Goal: Navigation & Orientation: Find specific page/section

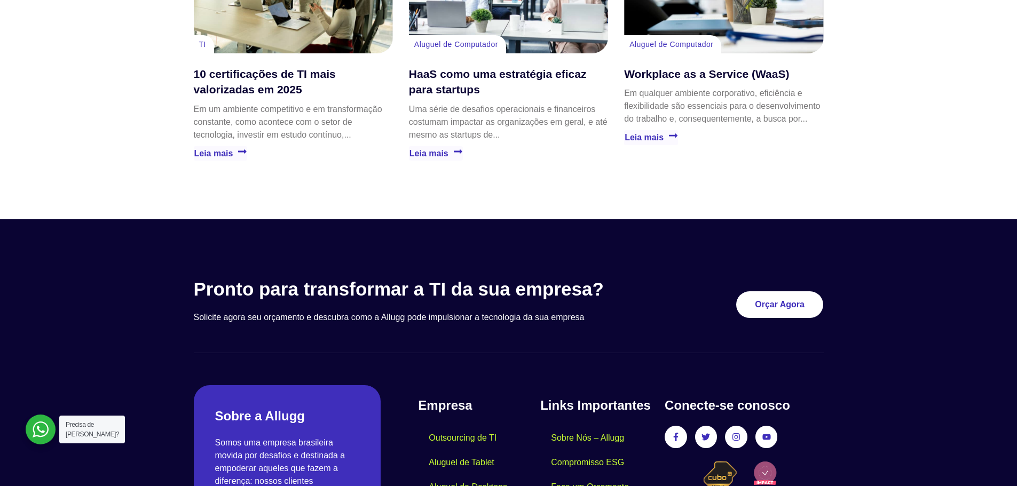
scroll to position [3080, 0]
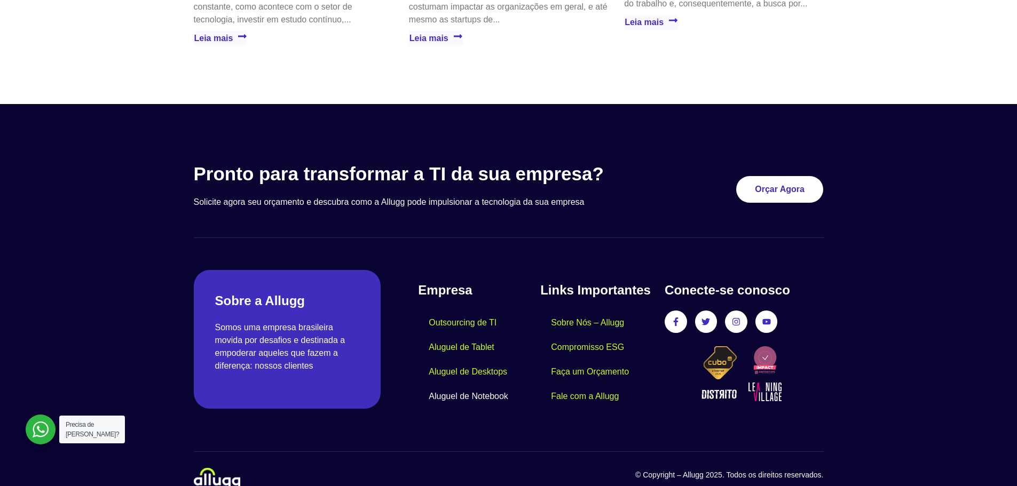
click at [462, 384] on link "Aluguel de Notebook" at bounding box center [468, 396] width 101 height 25
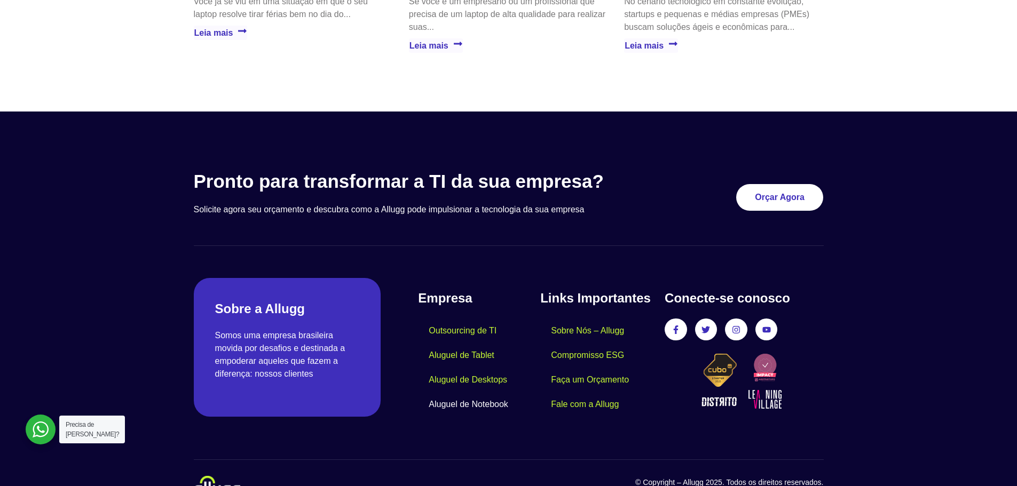
scroll to position [2553, 0]
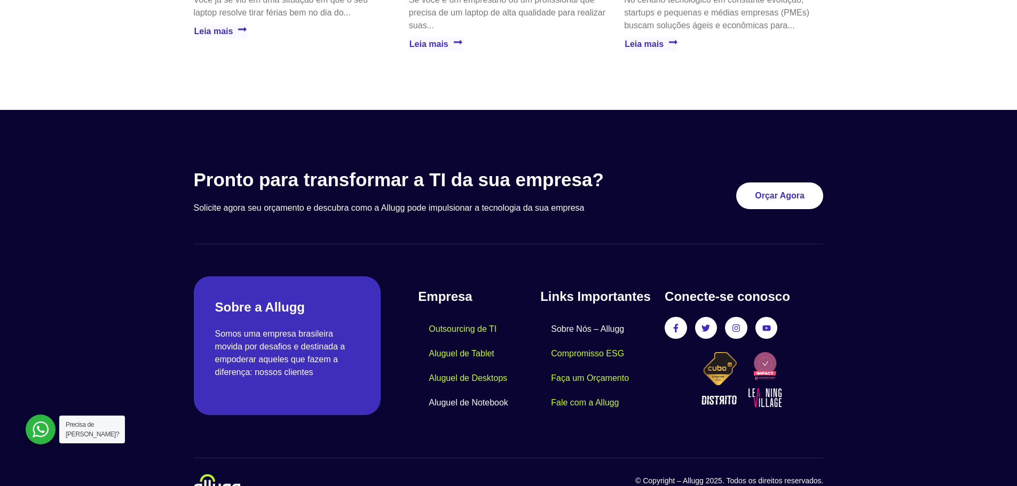
click at [588, 317] on link "Sobre Nós – Allugg" at bounding box center [587, 329] width 95 height 25
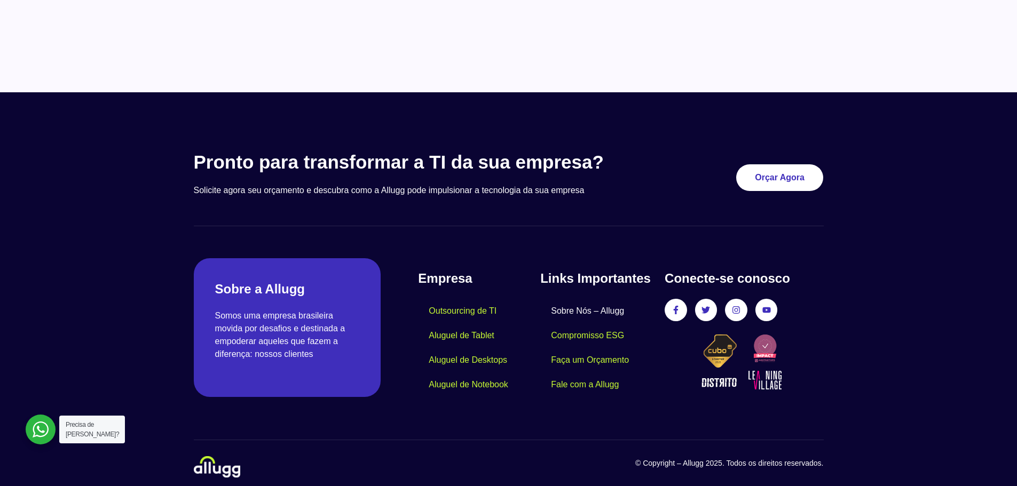
scroll to position [918, 0]
